Goal: Transaction & Acquisition: Purchase product/service

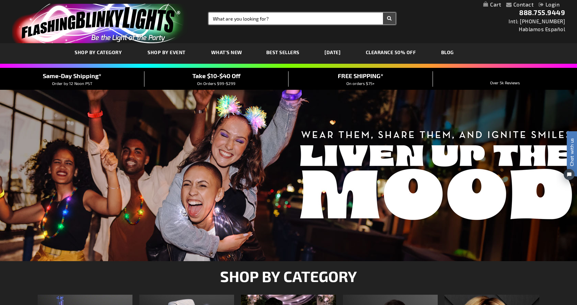
click at [273, 22] on input "Search" at bounding box center [302, 19] width 187 height 12
type input "boppers"
click at [389, 18] on button "Search" at bounding box center [389, 19] width 13 height 12
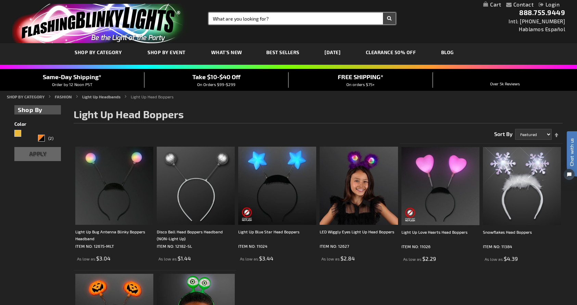
click at [263, 16] on input "Search" at bounding box center [302, 19] width 187 height 12
type input "cheer sticks"
click at [389, 18] on button "Search" at bounding box center [389, 19] width 13 height 12
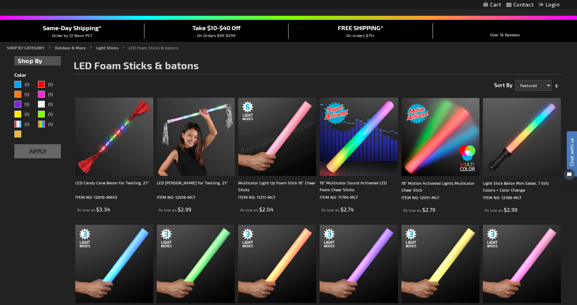
scroll to position [49, 0]
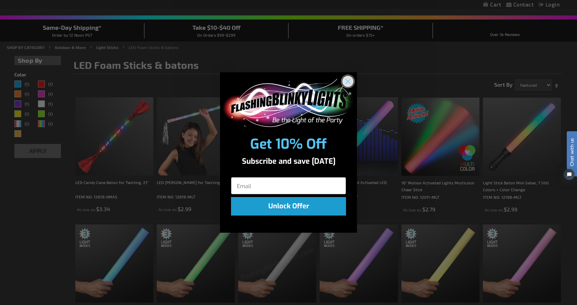
drag, startPoint x: 349, startPoint y: 82, endPoint x: 364, endPoint y: 86, distance: 15.7
click at [349, 82] on icon "Close dialog" at bounding box center [348, 81] width 5 height 5
